Goal: Task Accomplishment & Management: Use online tool/utility

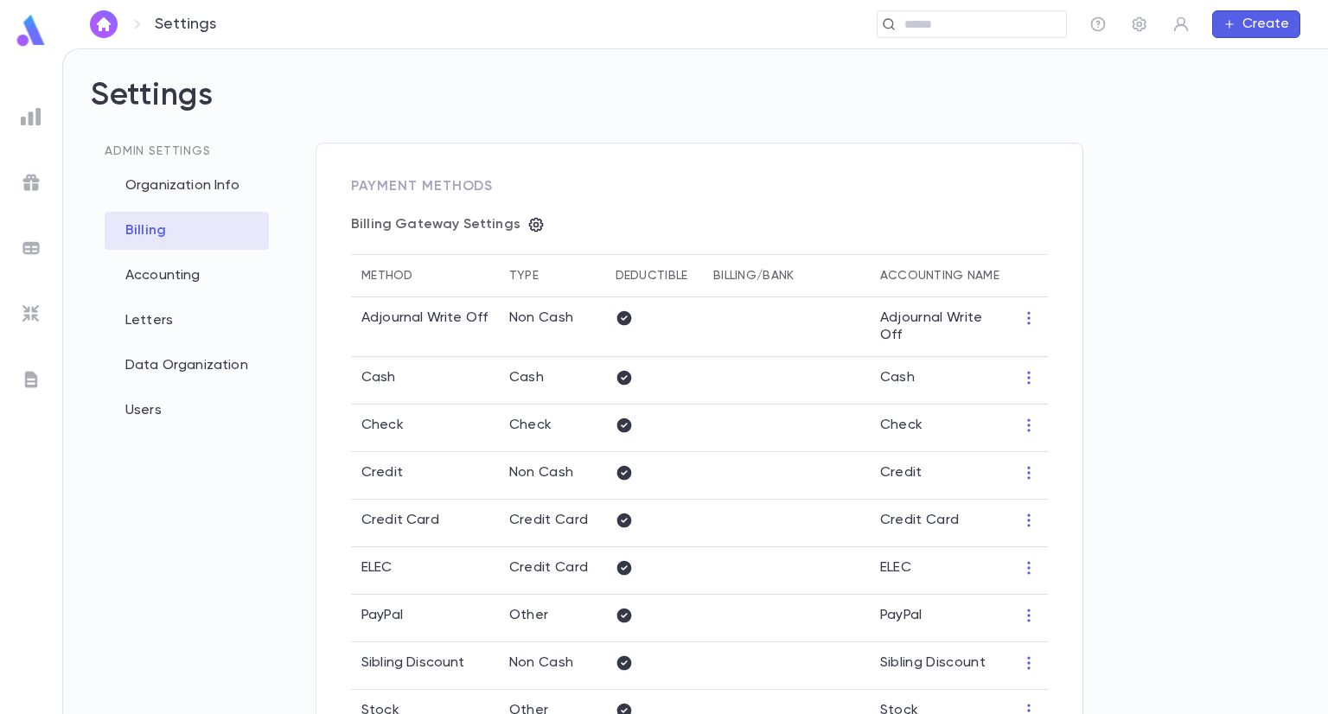
scroll to position [581, 0]
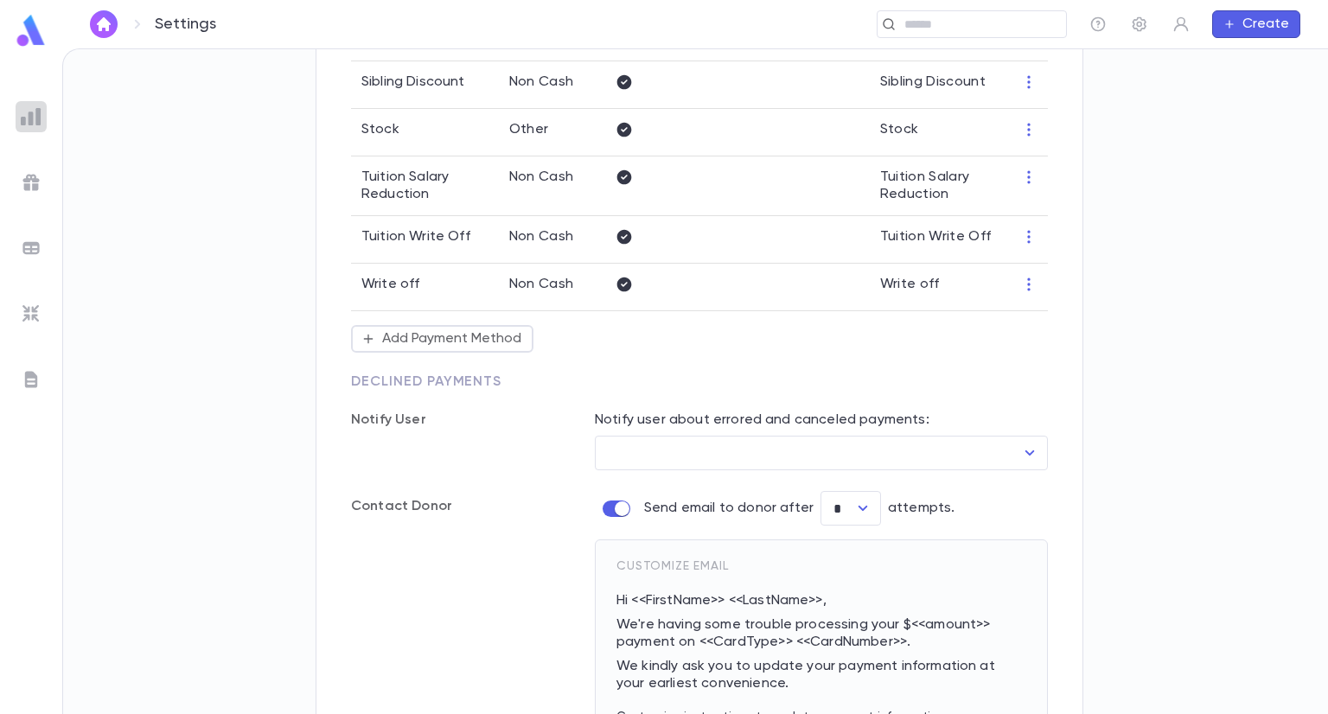
click at [37, 115] on img at bounding box center [31, 116] width 21 height 21
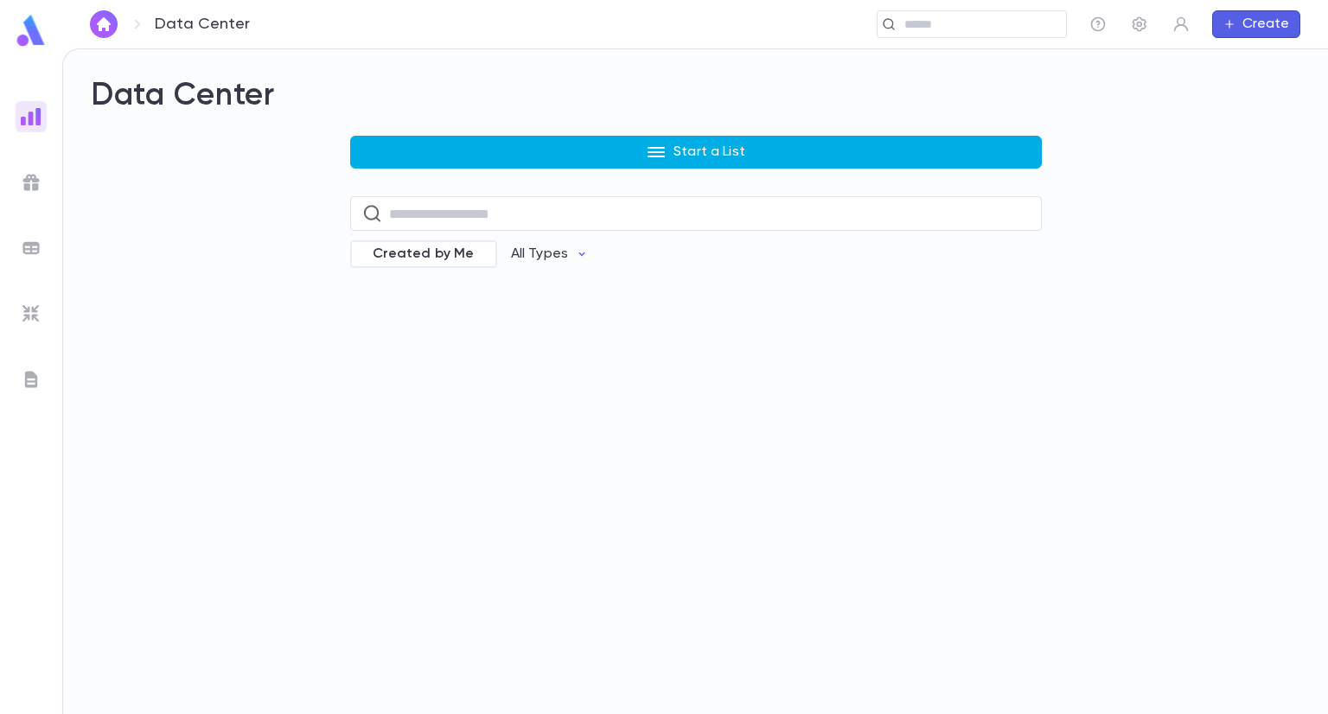
click at [626, 150] on button "Start a List" at bounding box center [696, 152] width 692 height 33
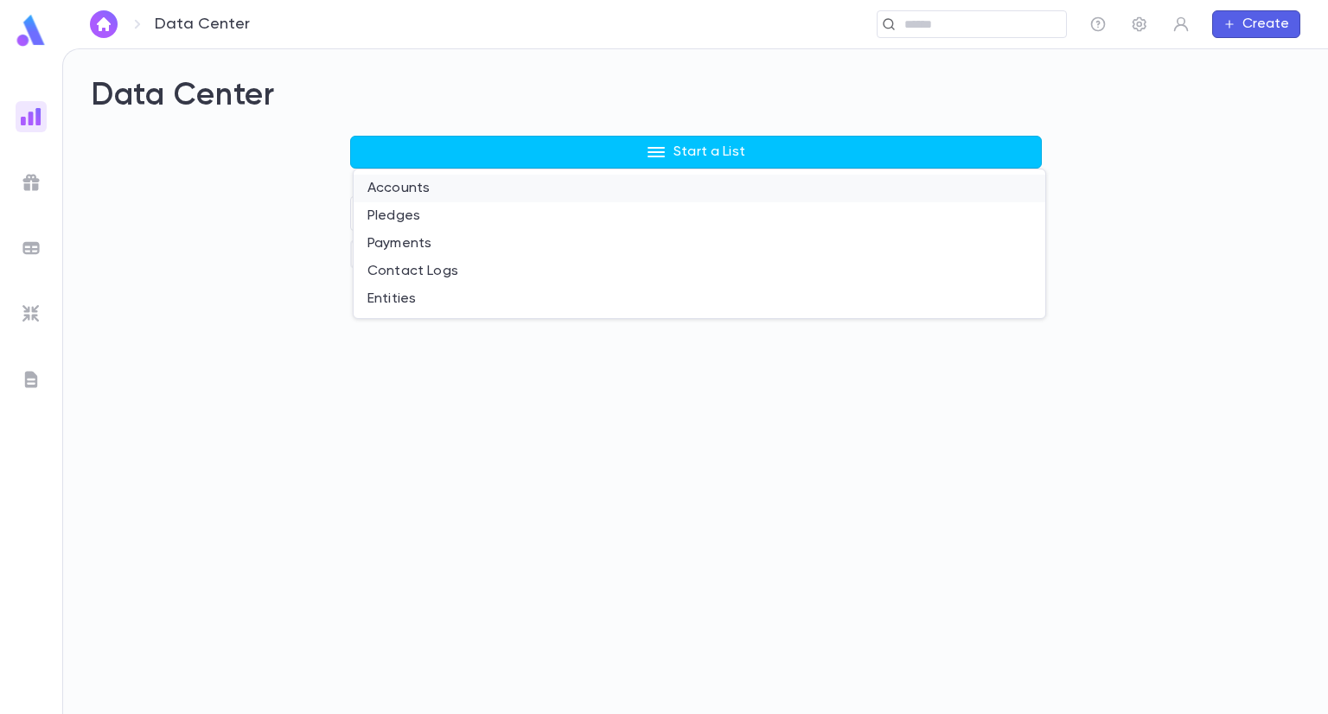
click at [408, 195] on li "Accounts" at bounding box center [700, 189] width 692 height 28
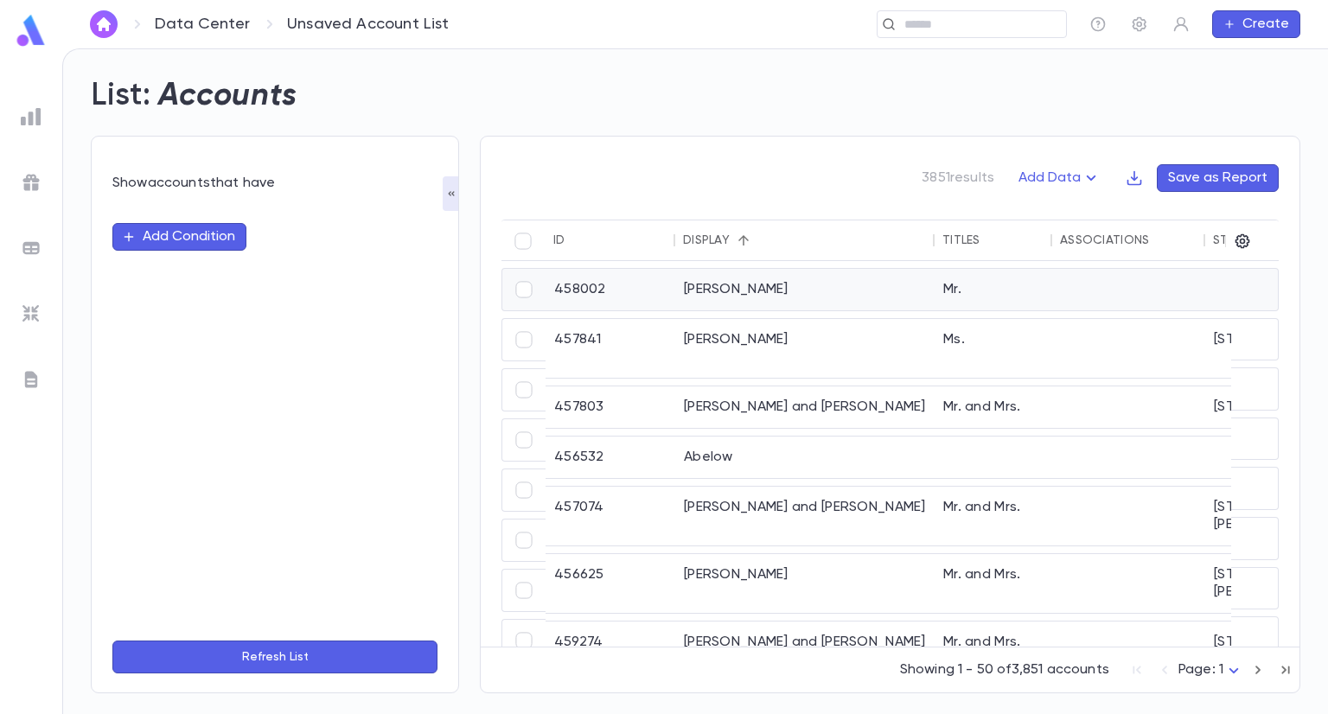
click at [757, 291] on div "Brids, Jamie" at bounding box center [804, 290] width 259 height 42
click at [793, 396] on div "Abelman, Danny and Melinda" at bounding box center [804, 408] width 259 height 42
click at [792, 489] on div "[PERSON_NAME] and [PERSON_NAME]" at bounding box center [804, 516] width 259 height 59
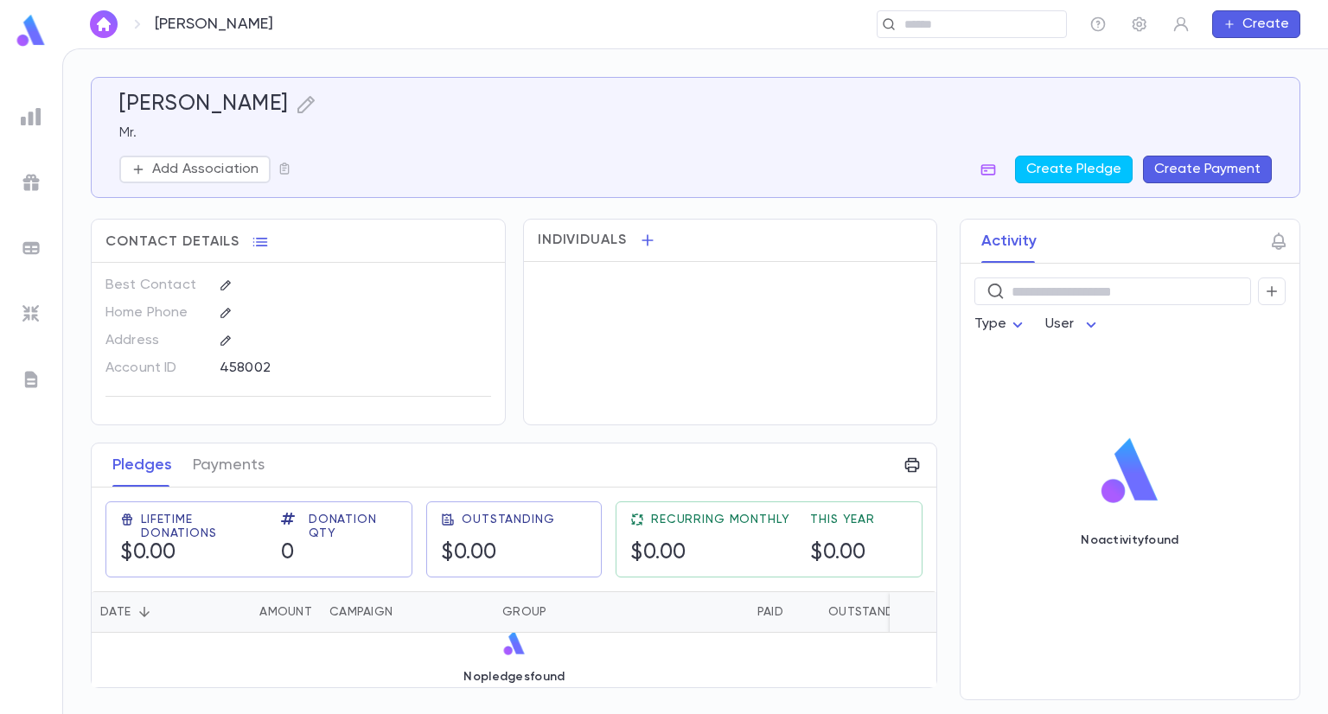
click at [790, 658] on div "No pledges found" at bounding box center [515, 657] width 846 height 48
click at [1145, 29] on icon "button" at bounding box center [1139, 24] width 17 height 17
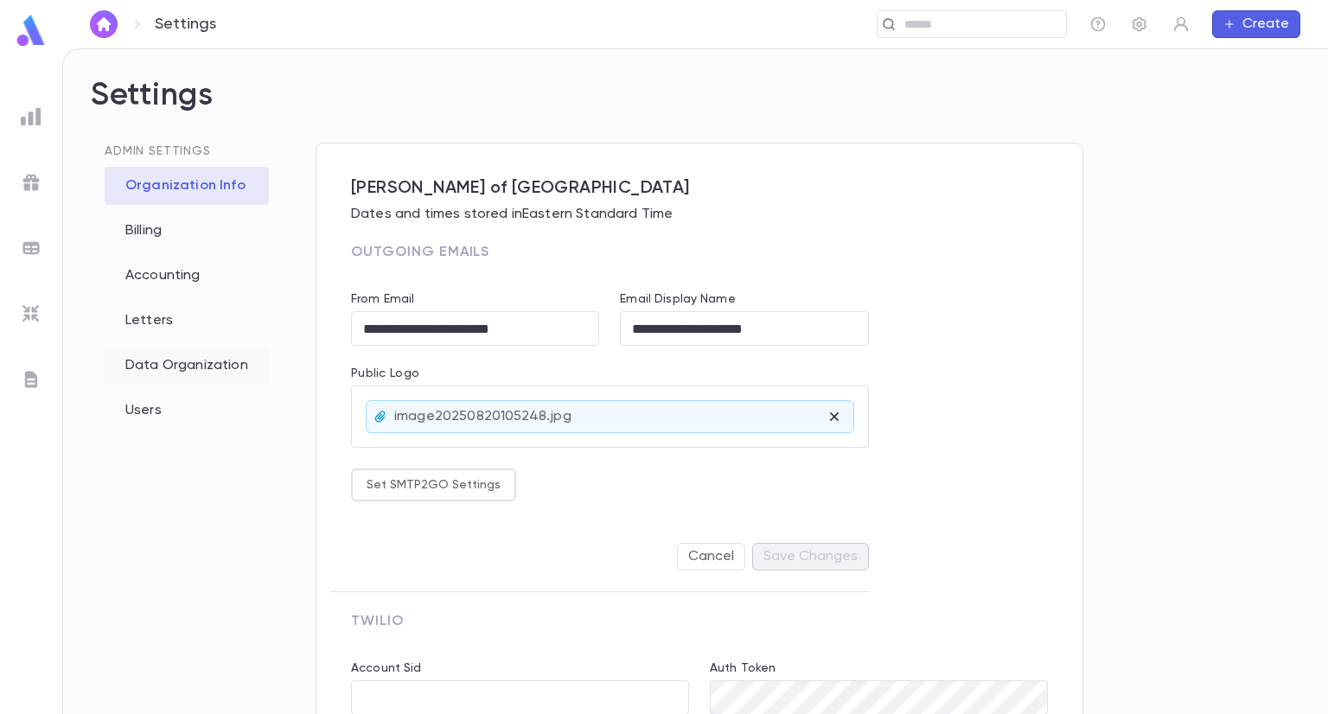
click at [159, 374] on div "Data Organization" at bounding box center [187, 366] width 164 height 38
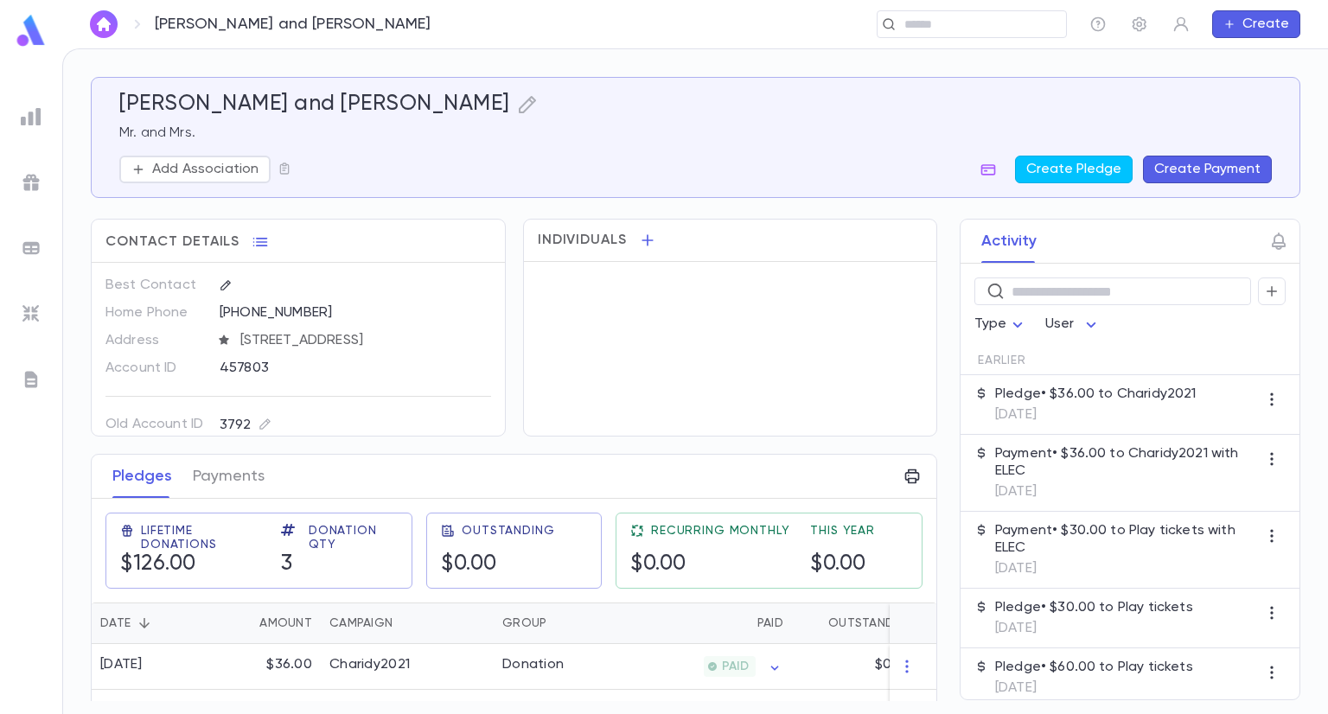
click at [278, 111] on h5 "Abelman, Danny and Melinda" at bounding box center [314, 105] width 391 height 26
click at [256, 241] on icon "button" at bounding box center [260, 242] width 15 height 9
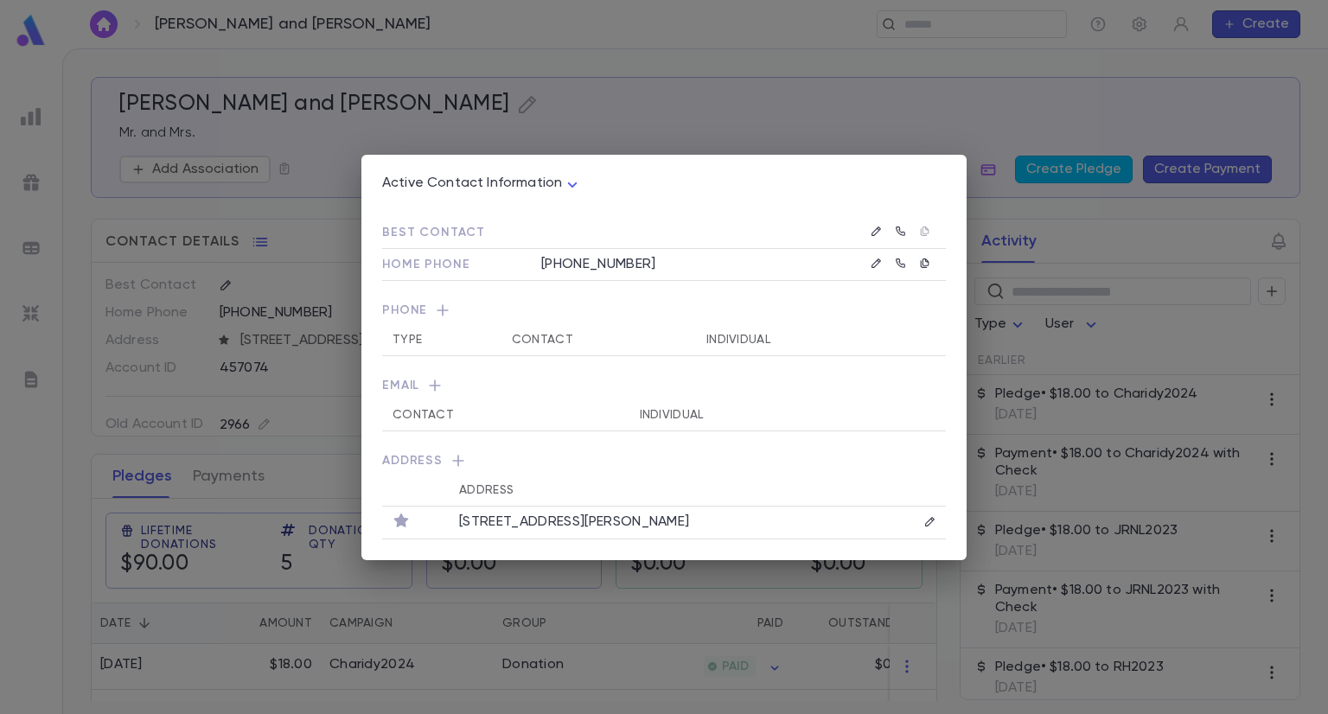
click at [926, 93] on div "Active Contact Information **** Best Contact Home Phone (617) 505-6686 Phone Ty…" at bounding box center [664, 357] width 1328 height 714
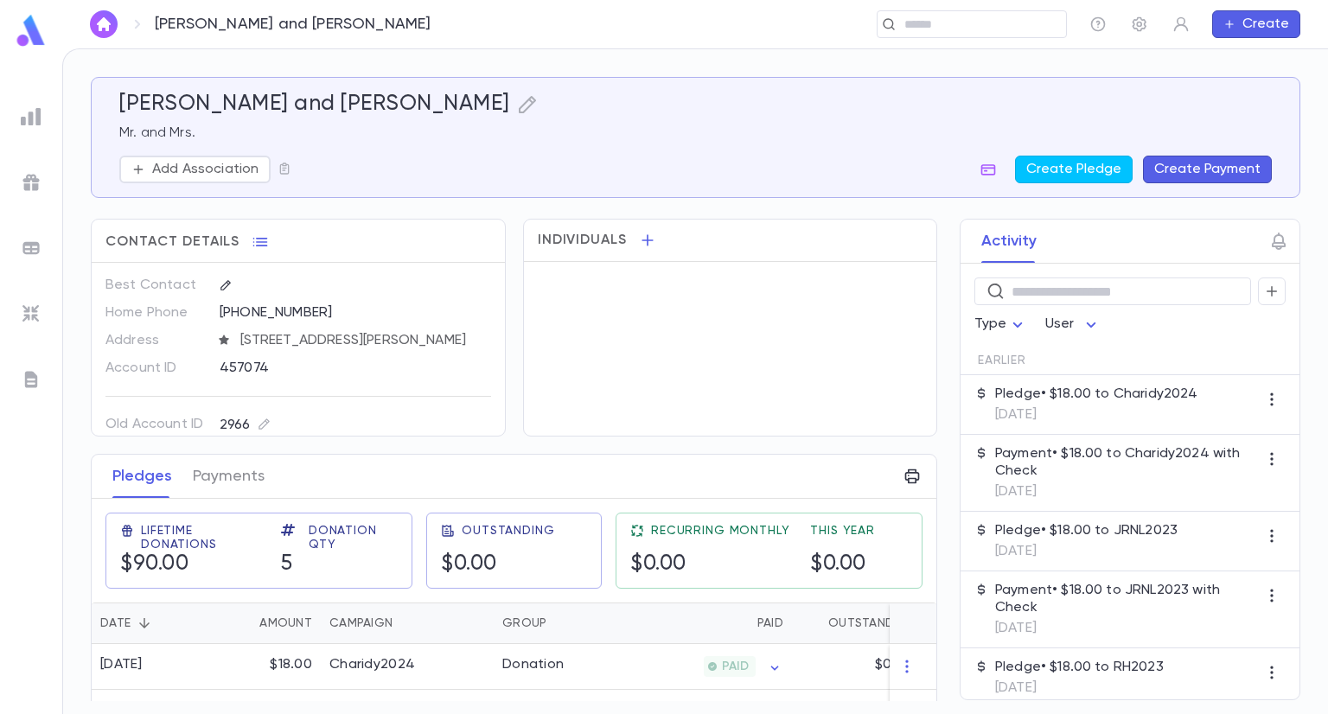
click at [402, 97] on div "[PERSON_NAME] and [PERSON_NAME]" at bounding box center [695, 105] width 1153 height 26
click at [517, 103] on icon "button" at bounding box center [527, 104] width 21 height 21
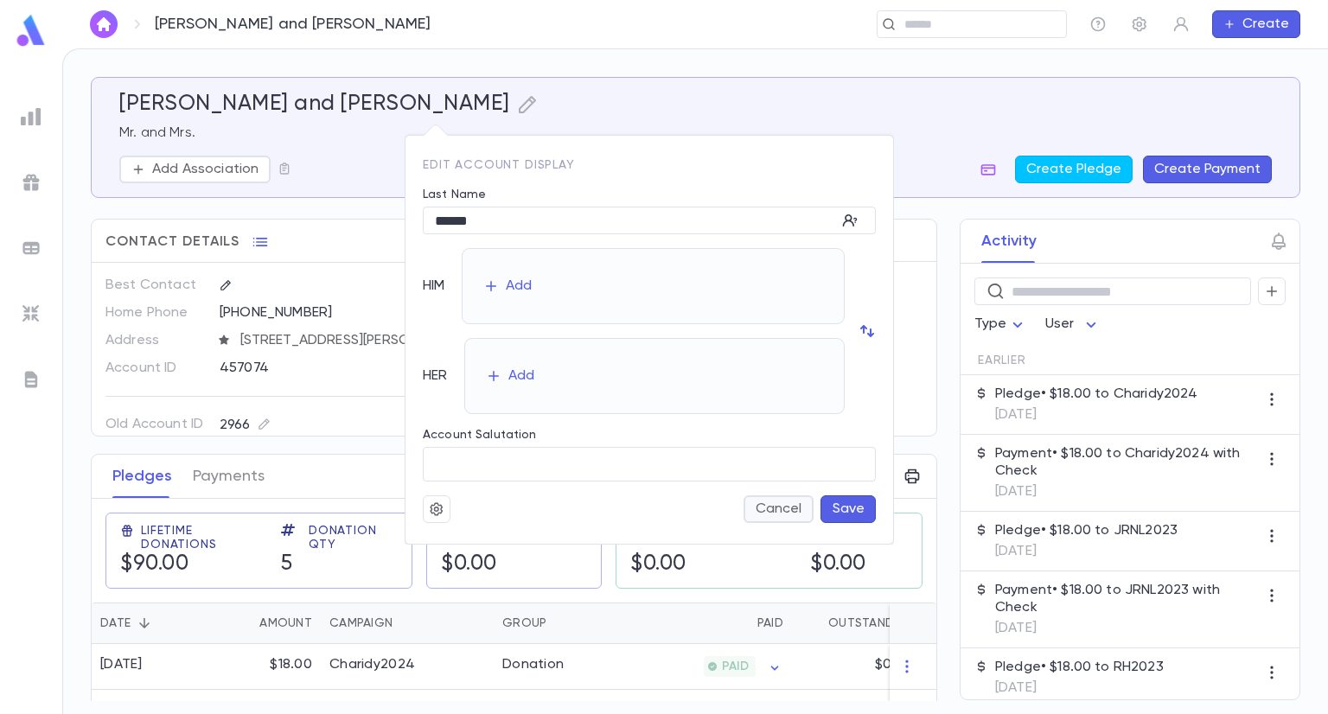
click at [791, 509] on button "Cancel" at bounding box center [779, 510] width 70 height 28
